Goal: Task Accomplishment & Management: Manage account settings

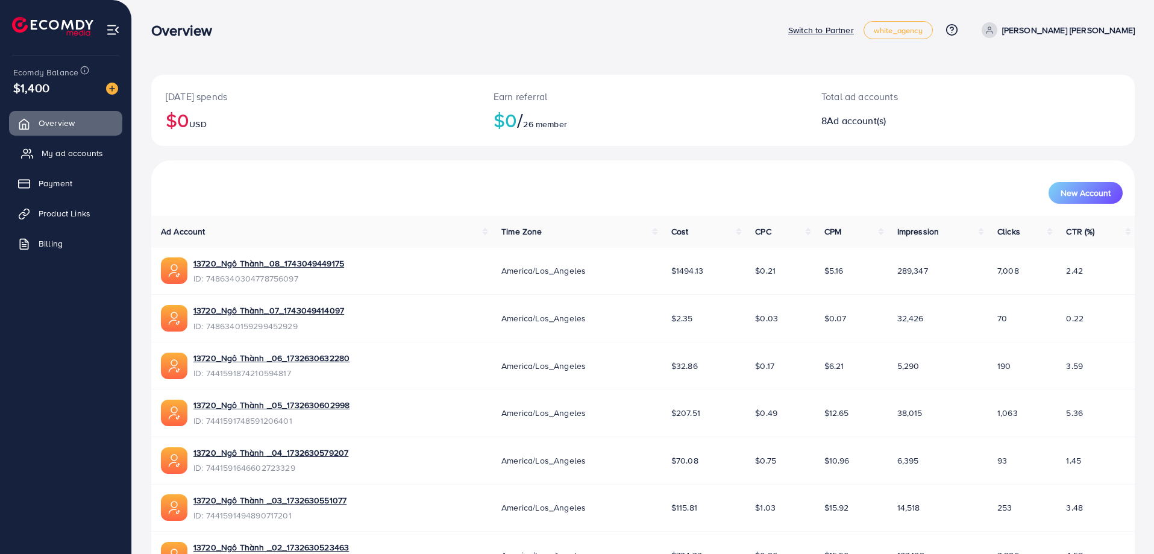
click at [48, 154] on span "My ad accounts" at bounding box center [72, 153] width 61 height 12
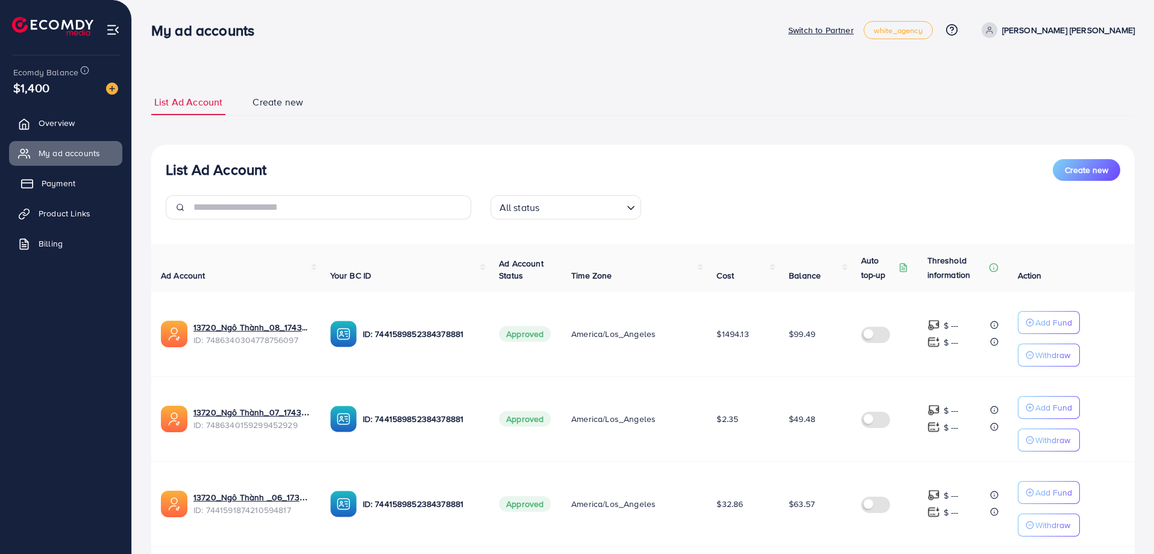
click at [52, 184] on span "Payment" at bounding box center [59, 183] width 34 height 12
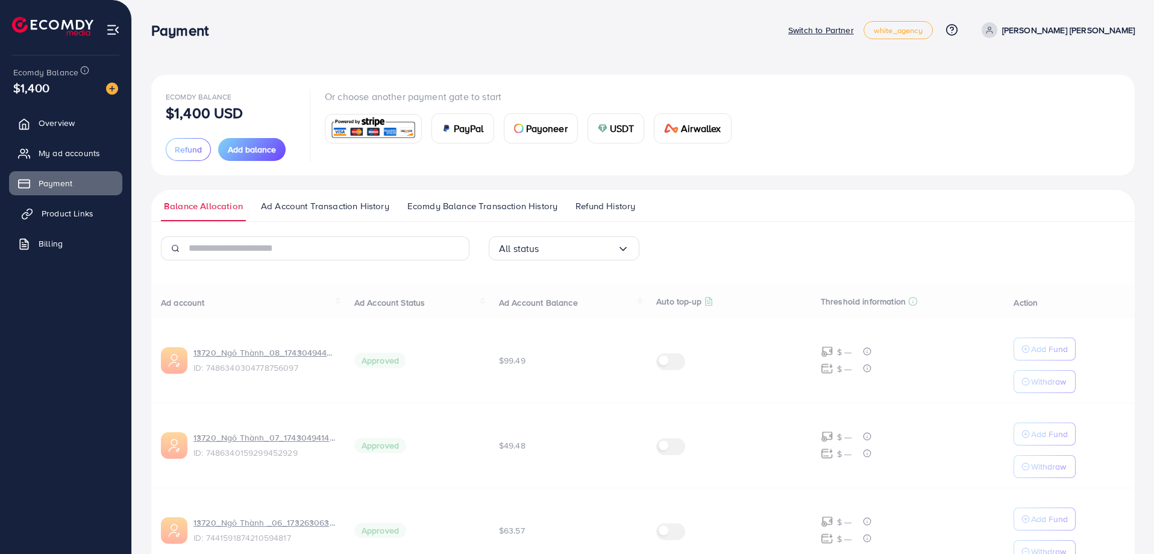
click at [57, 216] on span "Product Links" at bounding box center [68, 213] width 52 height 12
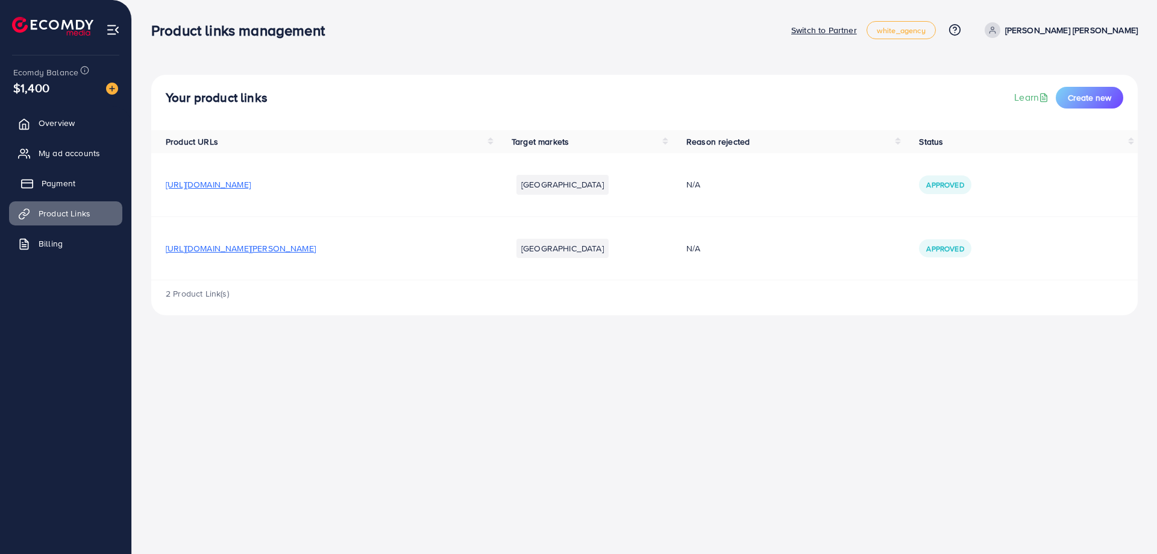
click at [54, 176] on link "Payment" at bounding box center [65, 183] width 113 height 24
